Goal: Navigation & Orientation: Find specific page/section

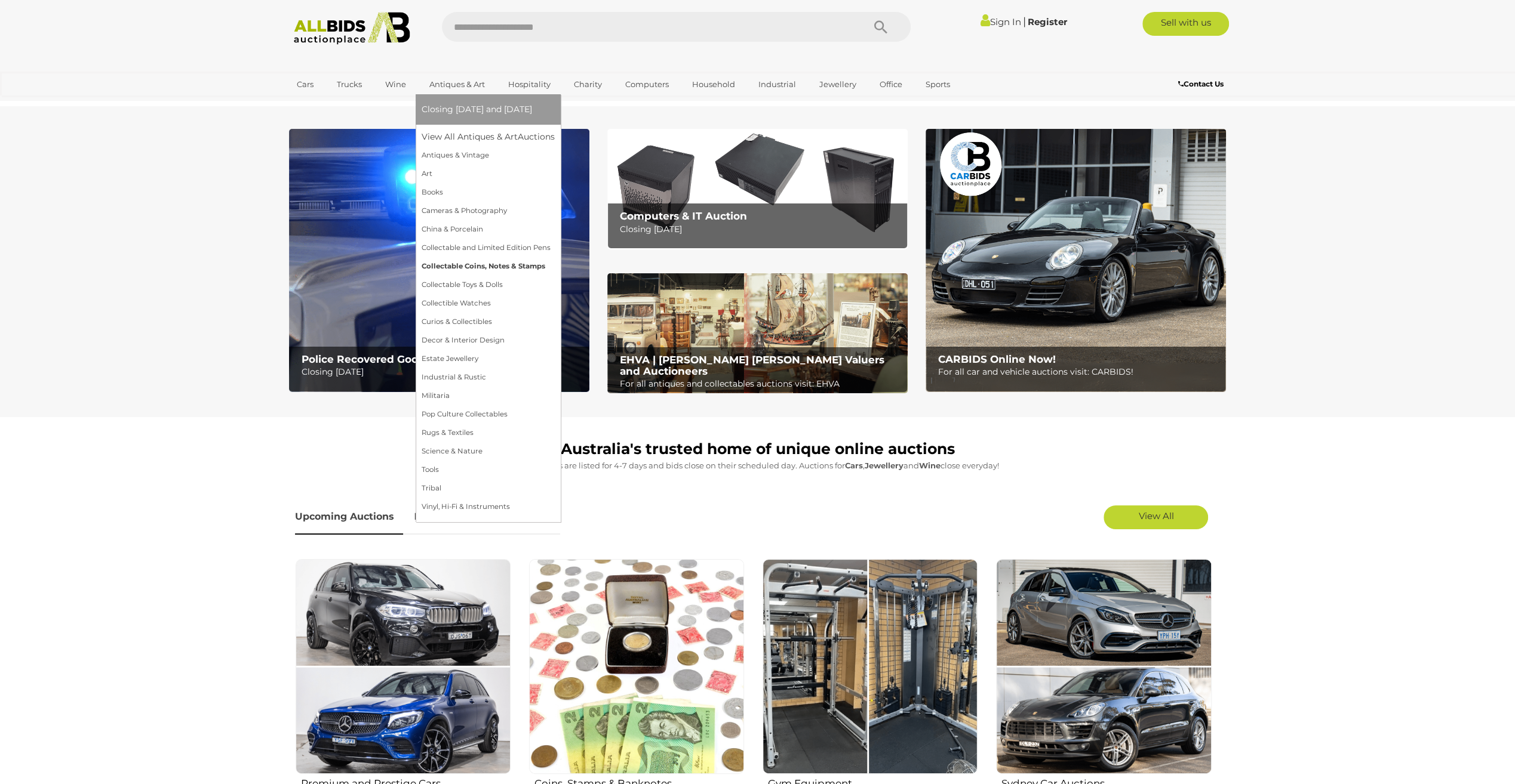
click at [472, 264] on link "Collectable Coins, Notes & Stamps" at bounding box center [488, 266] width 133 height 18
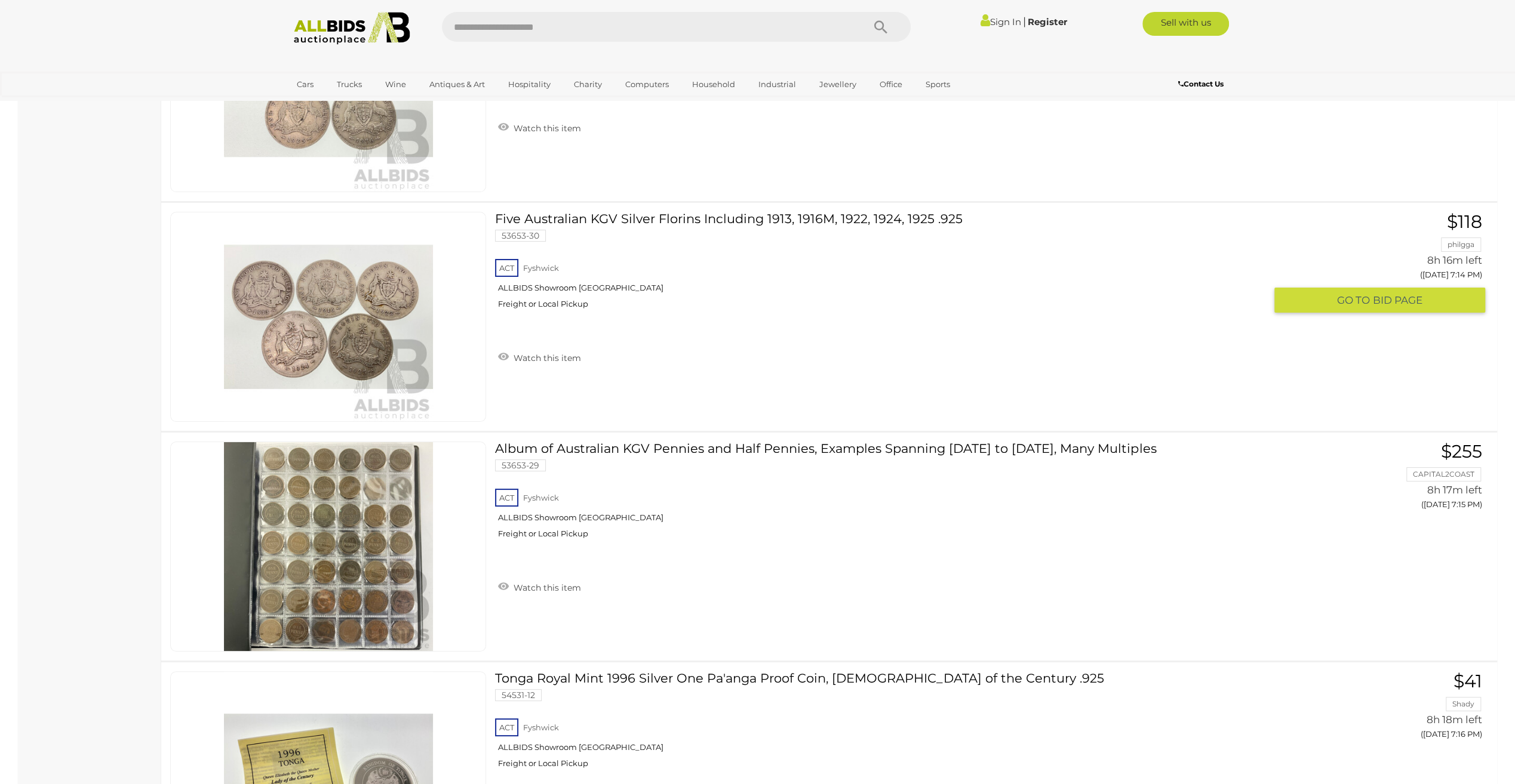
scroll to position [9011, 0]
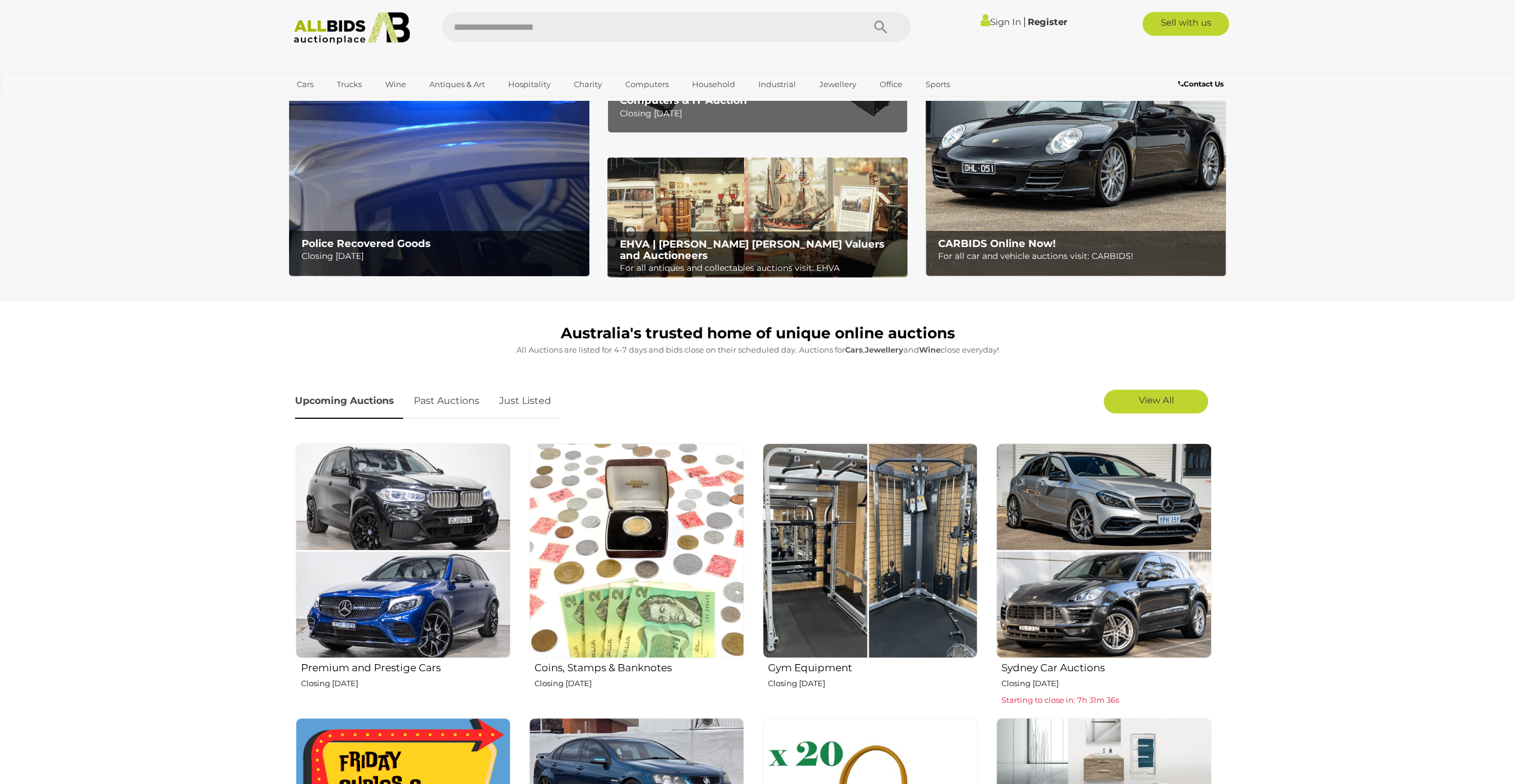
scroll to position [239, 0]
